Goal: Check status: Check status

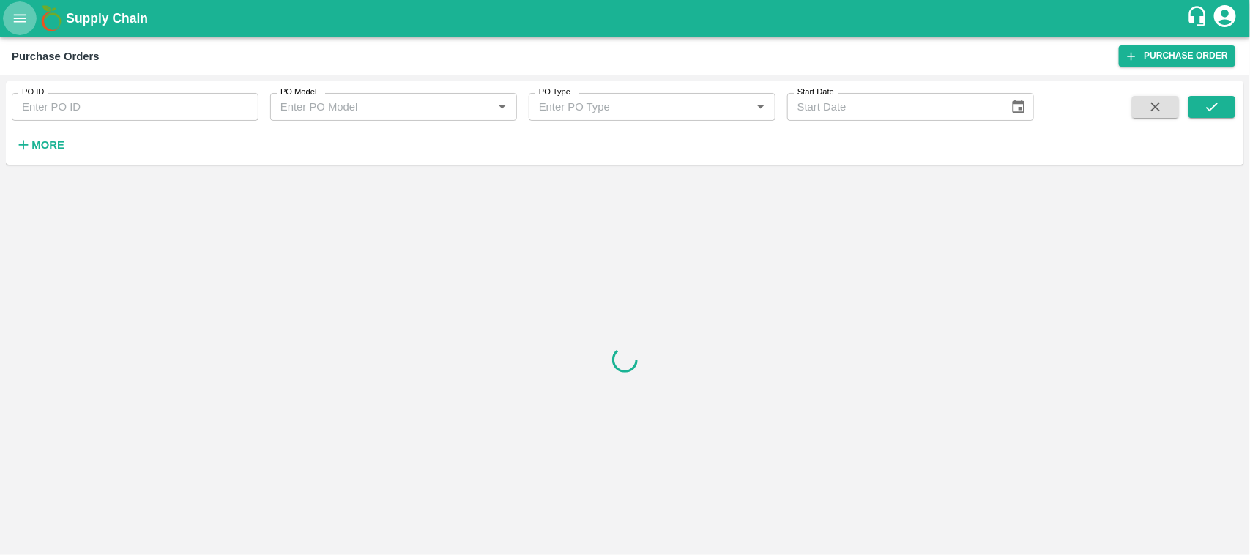
click at [12, 12] on icon "open drawer" at bounding box center [20, 18] width 16 height 16
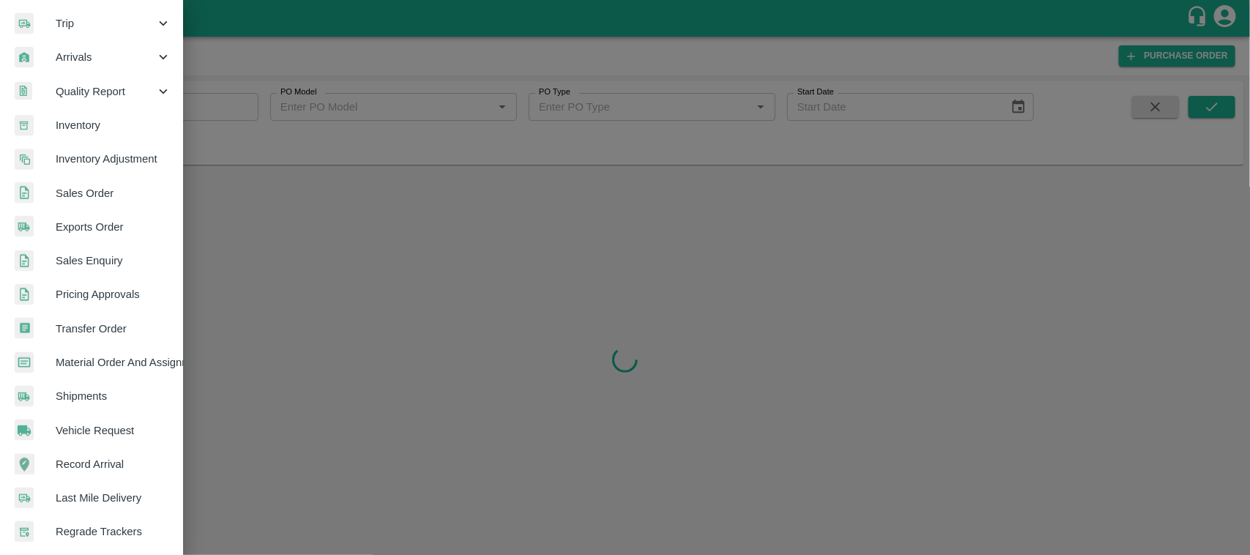
scroll to position [174, 0]
click at [92, 188] on span "Sales Order" at bounding box center [114, 192] width 116 height 16
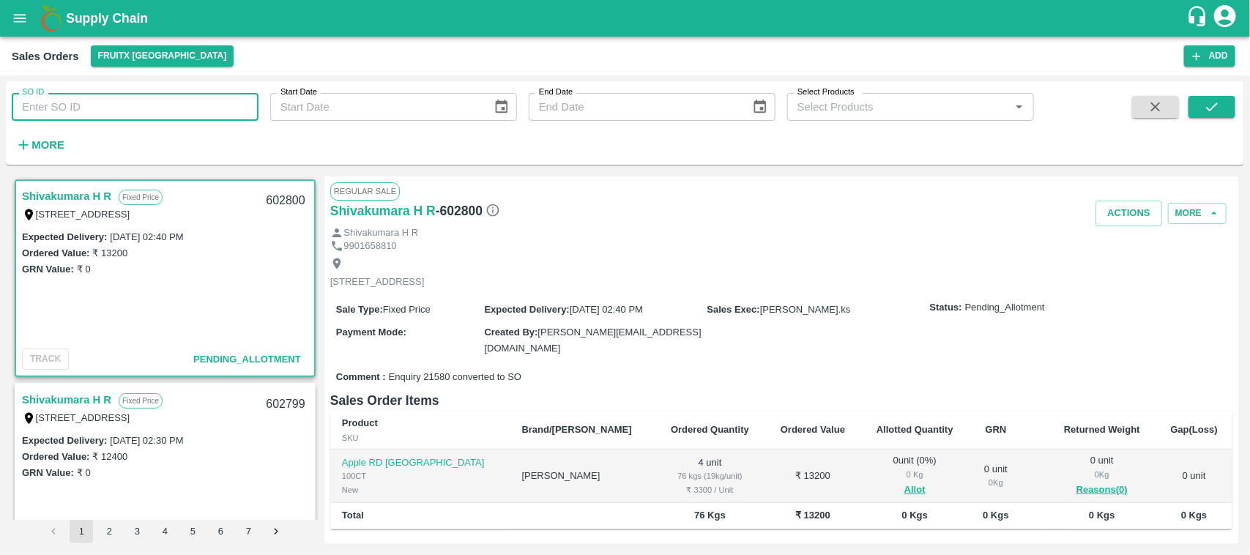
click at [196, 100] on input "SO ID" at bounding box center [135, 107] width 247 height 28
type input "602608"
click at [1210, 112] on icon "submit" at bounding box center [1212, 107] width 16 height 16
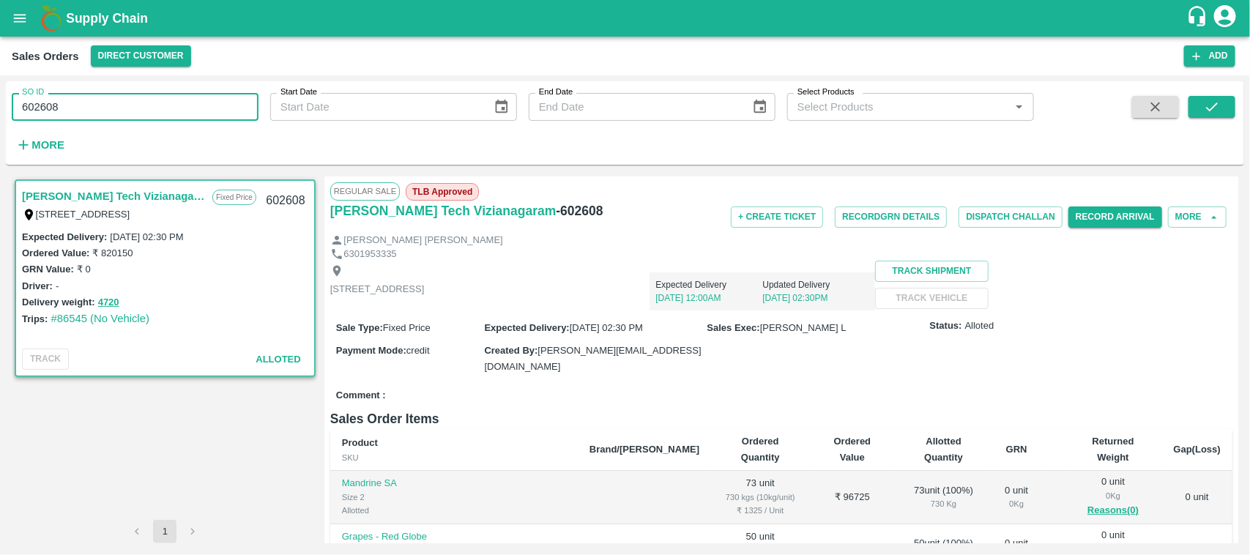
drag, startPoint x: 107, startPoint y: 93, endPoint x: 0, endPoint y: 198, distance: 149.7
click at [0, 198] on div "SO ID 602608 SO ID Start Date Start Date End Date End Date Select Products Sele…" at bounding box center [625, 315] width 1250 height 480
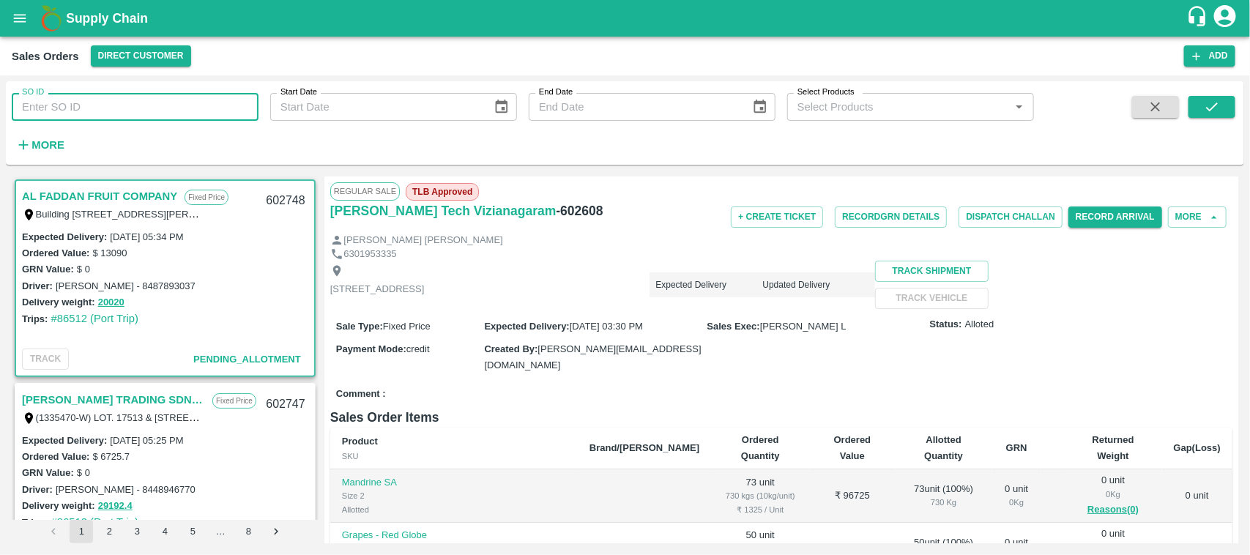
click at [119, 114] on input "SO ID" at bounding box center [135, 107] width 247 height 28
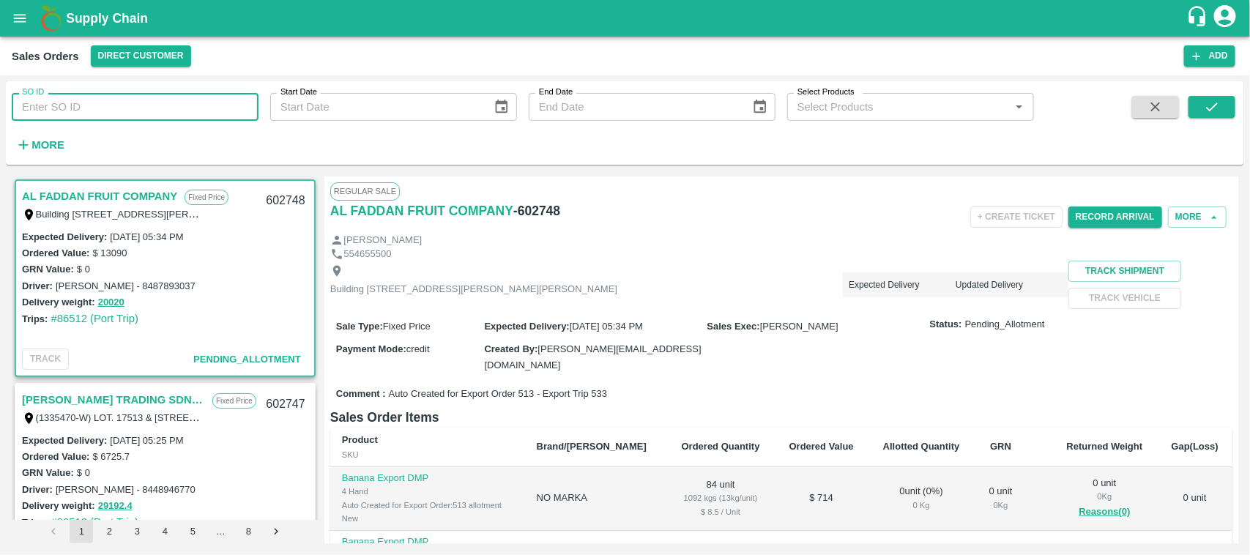
paste input "602608"
type input "602608"
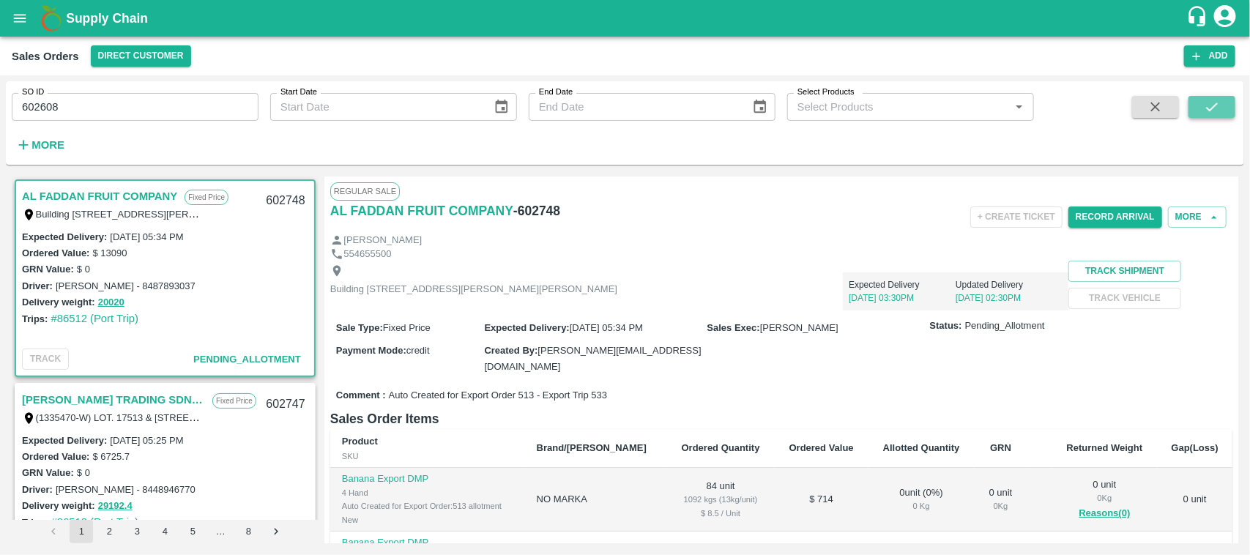
click at [1214, 100] on icon "submit" at bounding box center [1212, 107] width 16 height 16
